Goal: Transaction & Acquisition: Purchase product/service

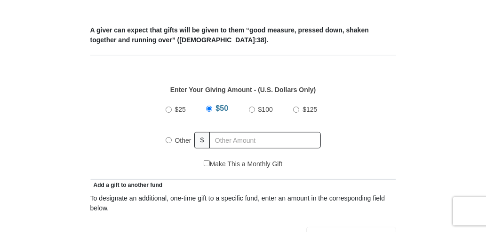
scroll to position [482, 0]
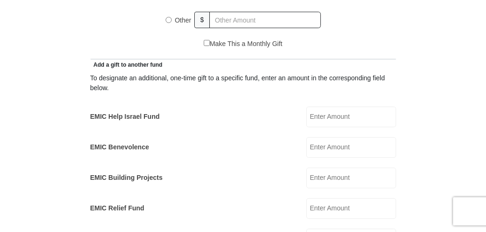
click at [315, 115] on input "EMIC Help Israel Fund" at bounding box center [351, 117] width 90 height 21
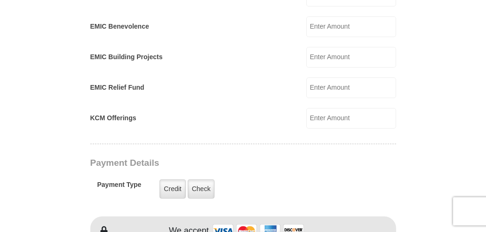
scroll to position [724, 0]
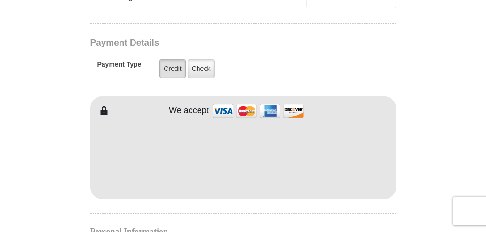
click at [168, 70] on label "Credit" at bounding box center [173, 68] width 26 height 19
click at [0, 0] on input "Credit" at bounding box center [0, 0] width 0 height 0
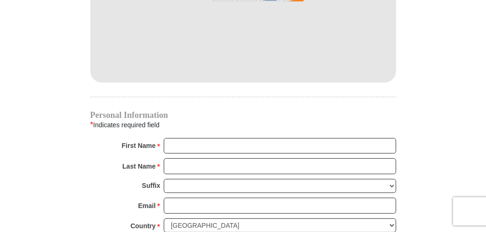
scroll to position [844, 0]
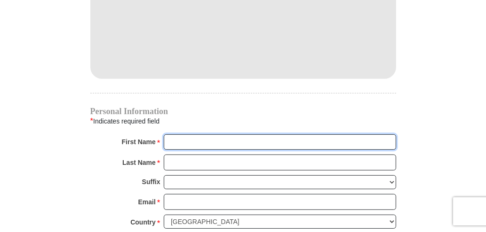
click at [183, 138] on input "First Name *" at bounding box center [280, 143] width 232 height 16
type input "[PERSON_NAME]"
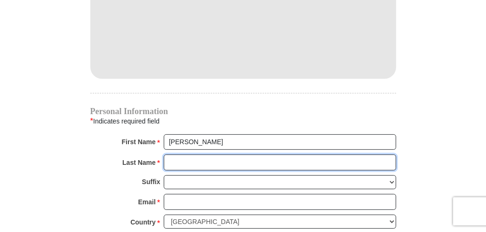
type input "[PERSON_NAME]"
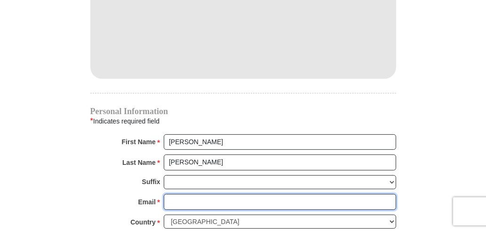
type input "[EMAIL_ADDRESS][DOMAIN_NAME]"
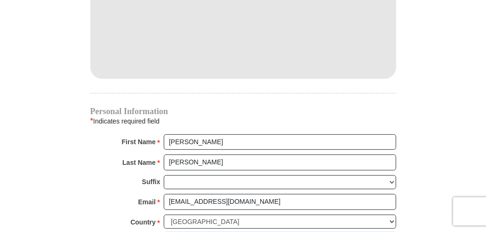
type input "12122 Us Route 422"
type input "KITTANNING"
select select "PA"
type input "16201"
type input "7245252997"
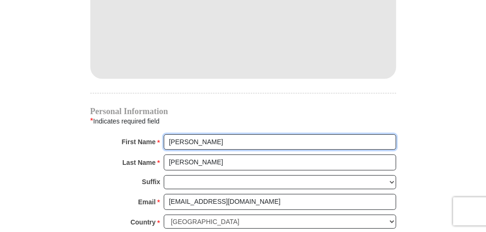
scroll to position [965, 0]
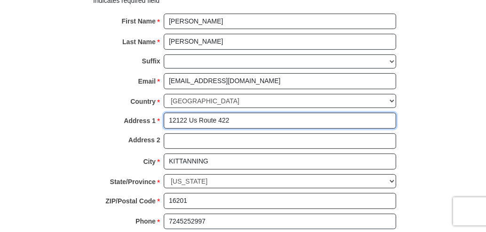
click at [196, 114] on input "12122 Us Route 422" at bounding box center [280, 121] width 232 height 16
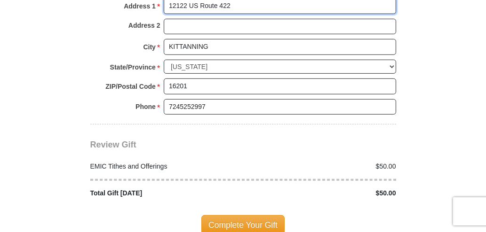
scroll to position [1086, 0]
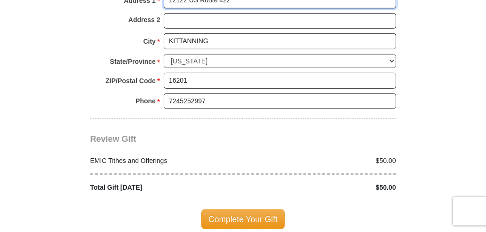
type input "12122 US Route 422"
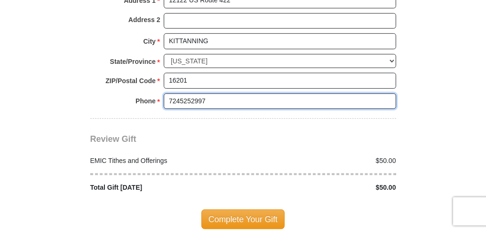
click at [241, 95] on input "7245252997" at bounding box center [280, 102] width 232 height 16
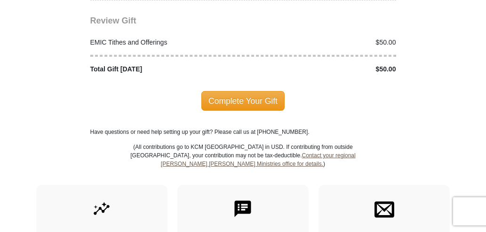
scroll to position [1206, 0]
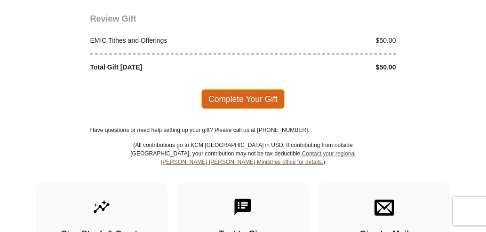
type input "7245452115"
click at [238, 92] on span "Complete Your Gift" at bounding box center [242, 99] width 83 height 20
